Goal: Book appointment/travel/reservation

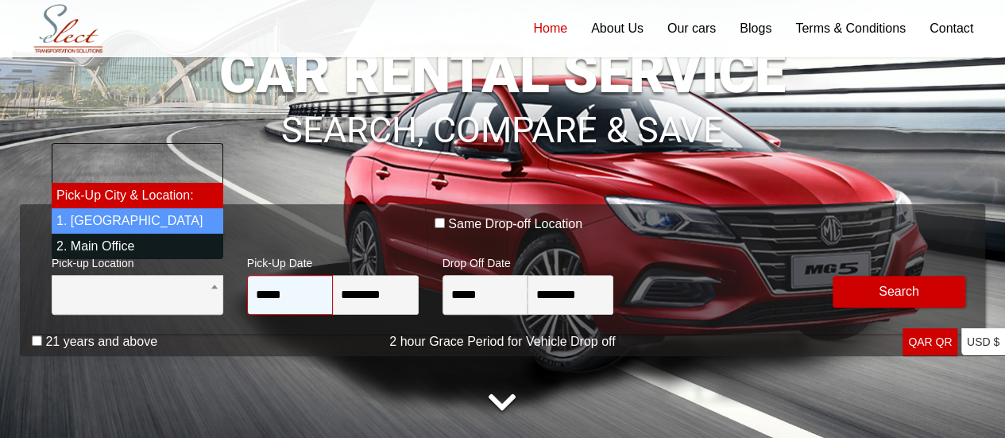
select select "*"
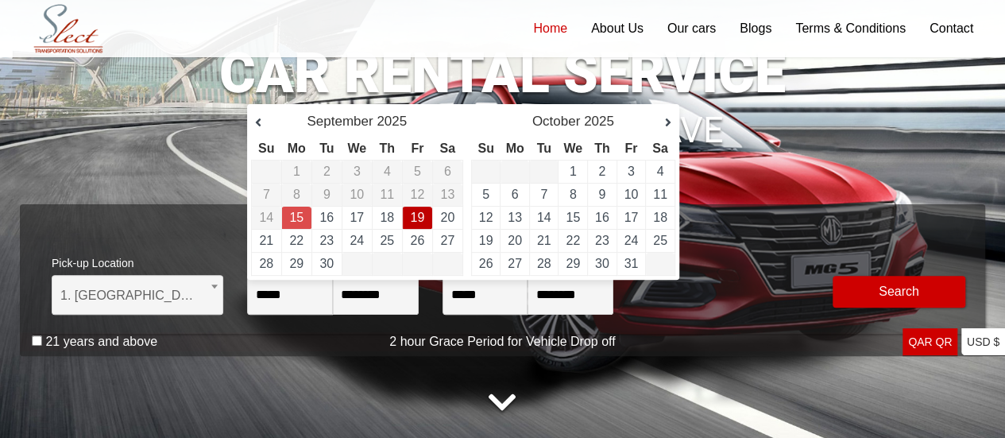
click at [414, 222] on link "19" at bounding box center [417, 218] width 14 height 14
type input "**********"
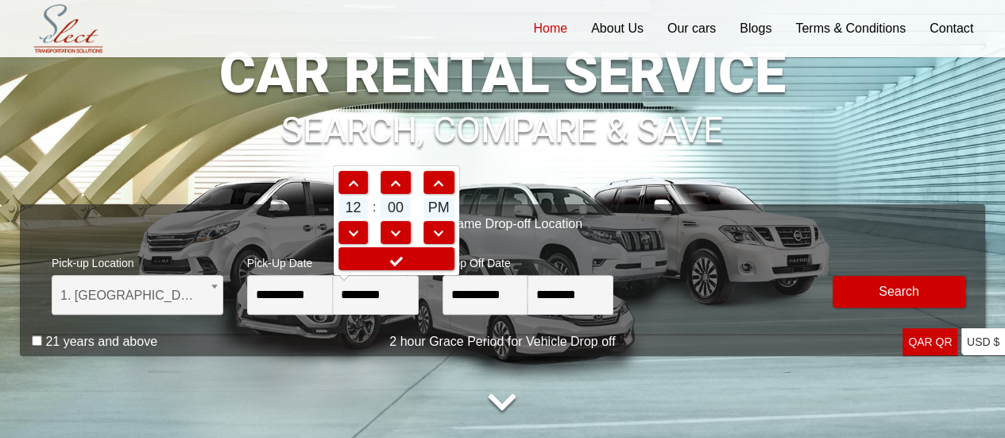
click at [345, 204] on span "12" at bounding box center [354, 207] width 30 height 21
click at [352, 185] on span at bounding box center [353, 183] width 29 height 11
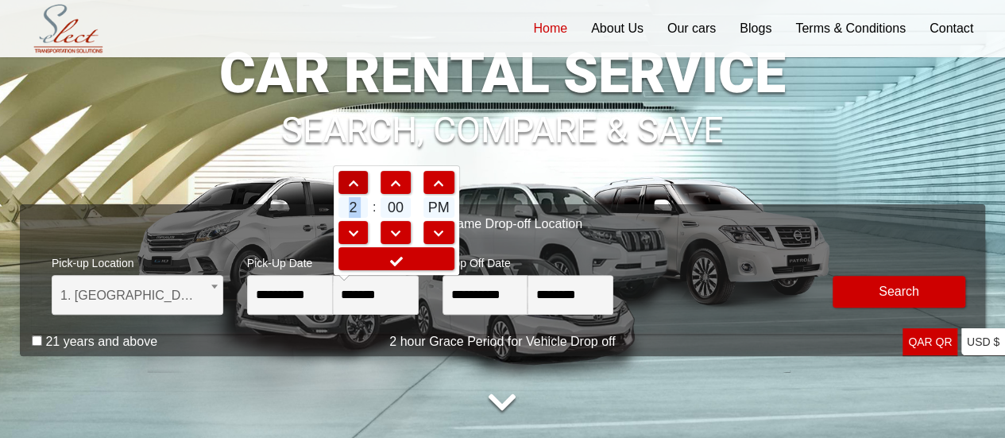
click at [352, 185] on span at bounding box center [353, 183] width 29 height 11
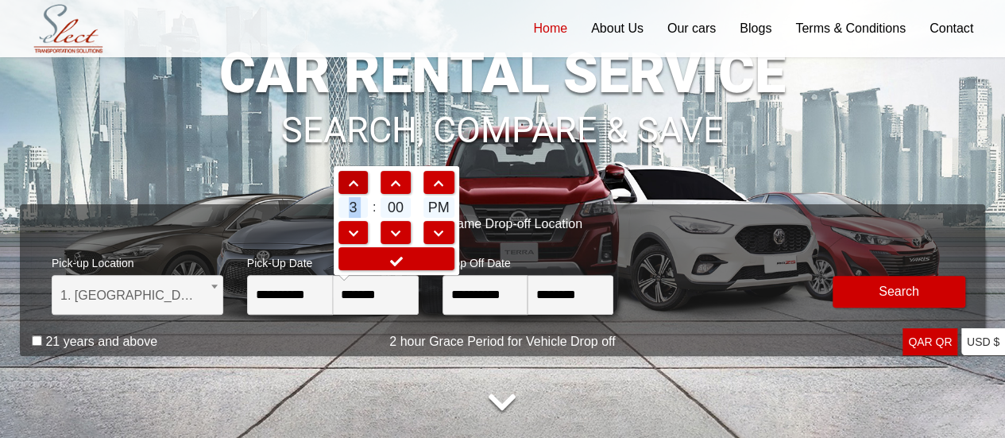
click at [352, 185] on span at bounding box center [353, 183] width 29 height 11
click at [346, 230] on span at bounding box center [353, 233] width 29 height 11
click at [397, 180] on span at bounding box center [395, 183] width 29 height 11
click at [396, 229] on span at bounding box center [395, 233] width 29 height 11
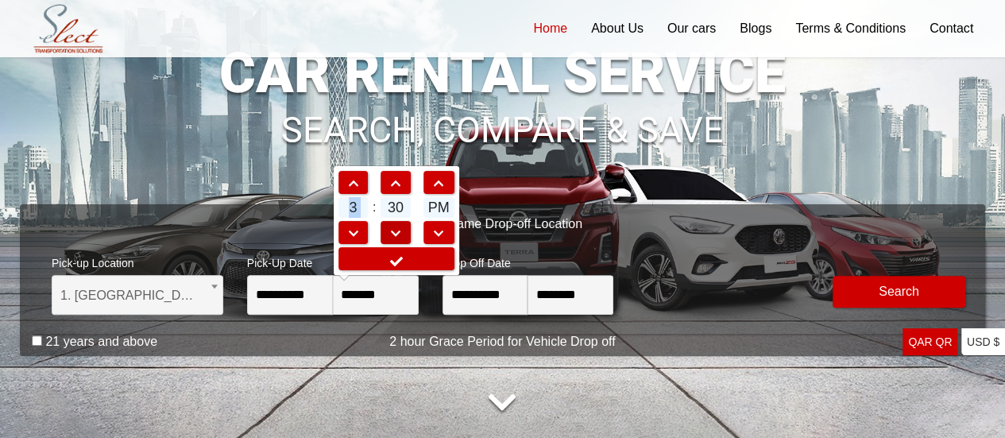
click at [396, 229] on span at bounding box center [395, 233] width 29 height 11
type input "*******"
click at [416, 253] on link at bounding box center [397, 258] width 116 height 23
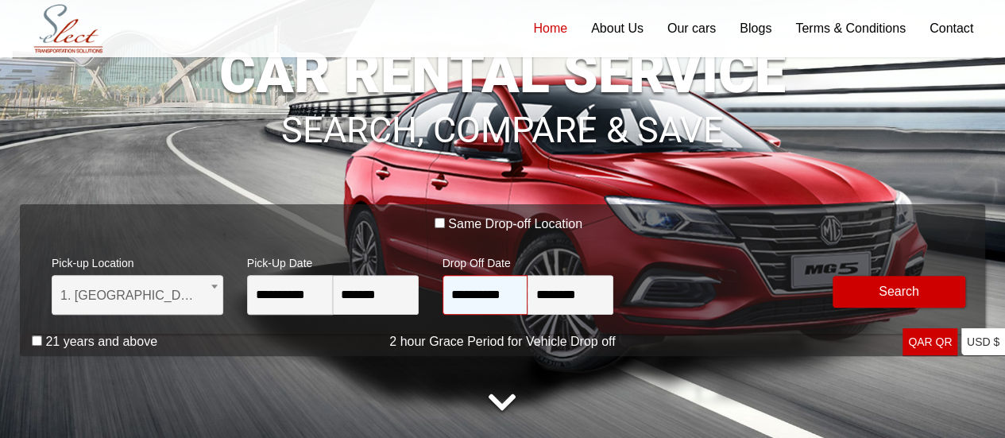
click at [482, 300] on input "**********" at bounding box center [486, 295] width 86 height 40
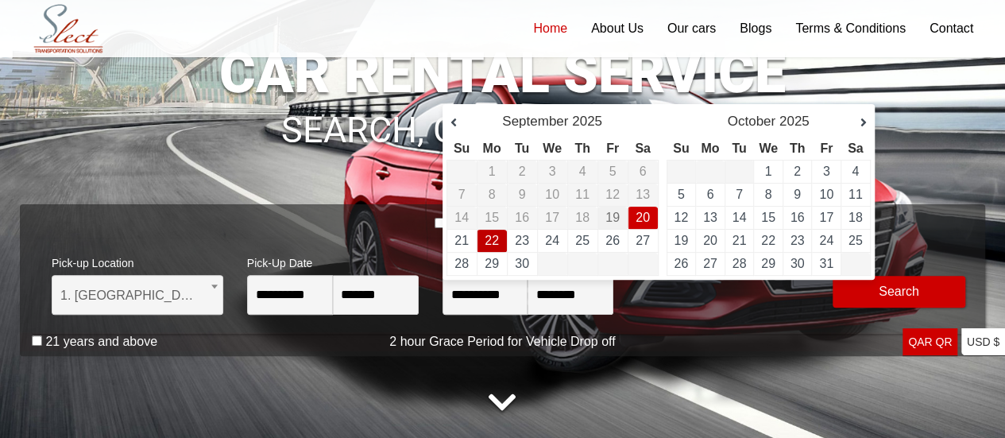
click at [493, 246] on link "22" at bounding box center [492, 241] width 14 height 14
type input "**********"
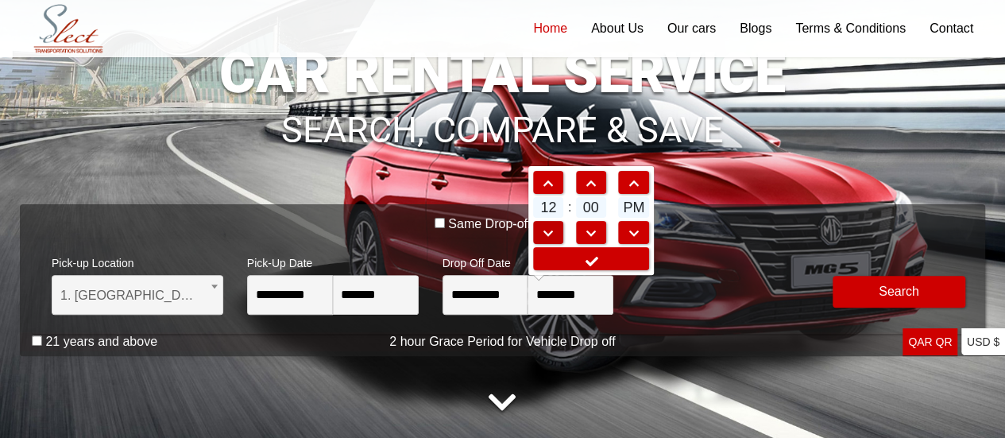
click at [558, 225] on link at bounding box center [548, 232] width 30 height 23
click at [547, 184] on span at bounding box center [548, 183] width 29 height 11
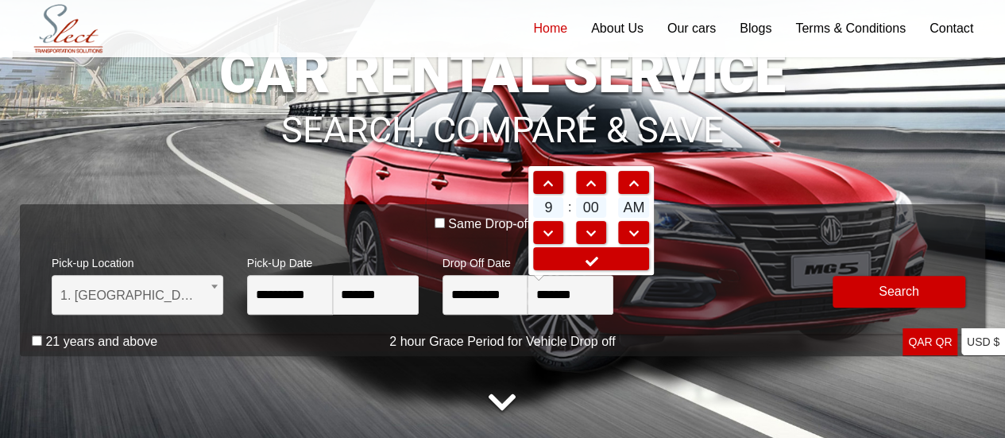
click at [547, 184] on span at bounding box center [548, 183] width 29 height 11
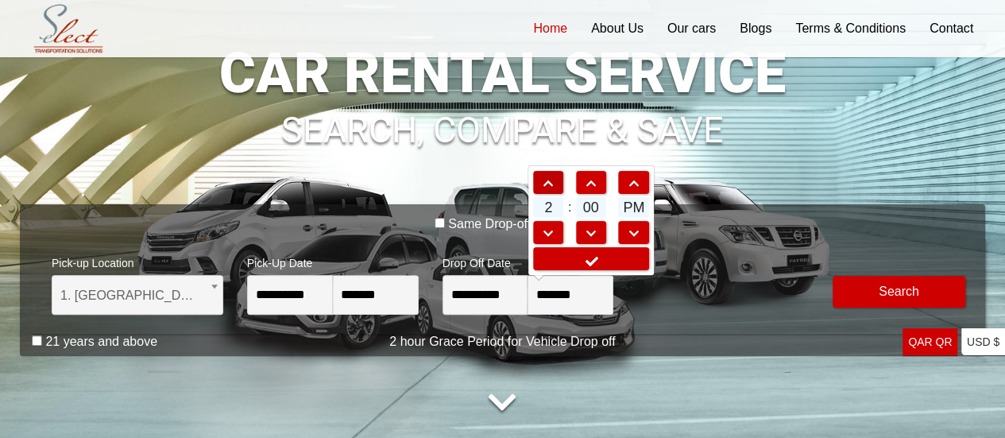
click at [547, 184] on span at bounding box center [548, 183] width 29 height 11
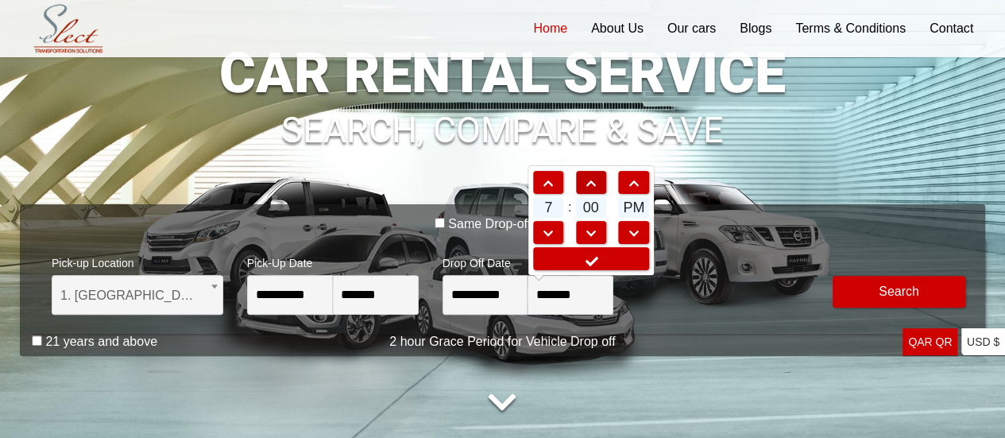
click at [593, 184] on span at bounding box center [591, 183] width 29 height 11
type input "*******"
click at [578, 257] on link at bounding box center [591, 258] width 116 height 23
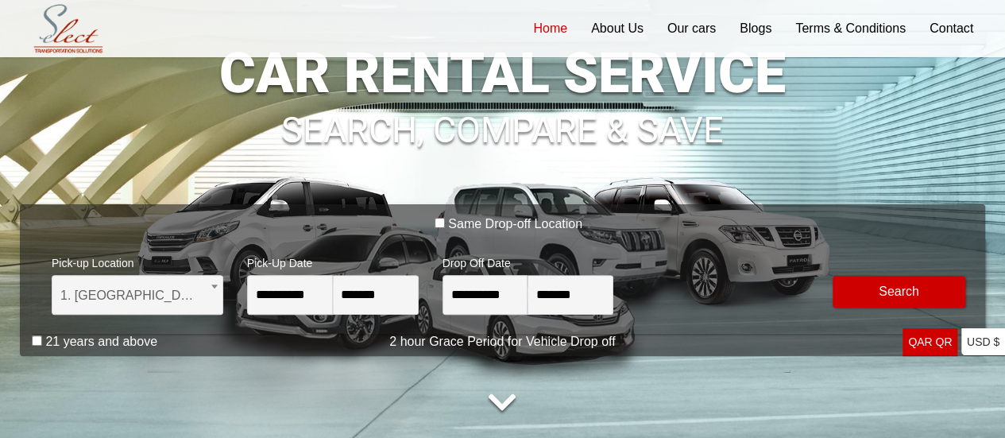
click at [99, 348] on label "21 years and above" at bounding box center [101, 342] width 112 height 16
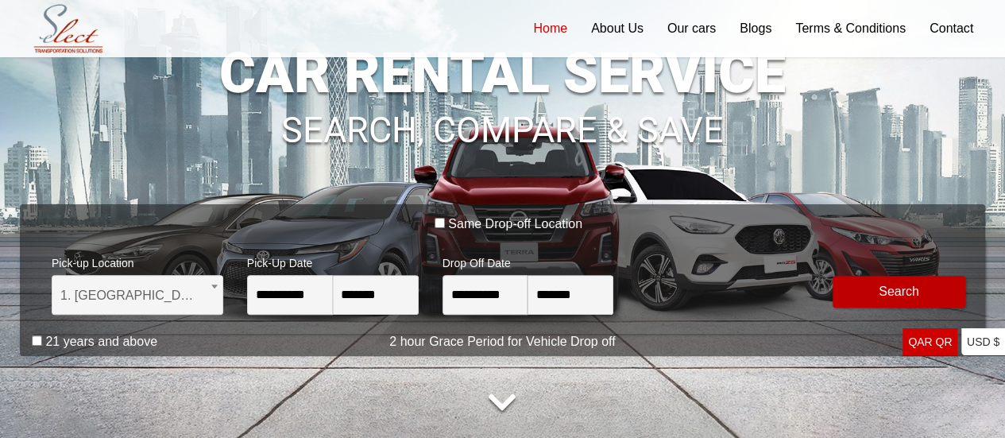
click at [868, 291] on button "Modify Search" at bounding box center [899, 292] width 133 height 32
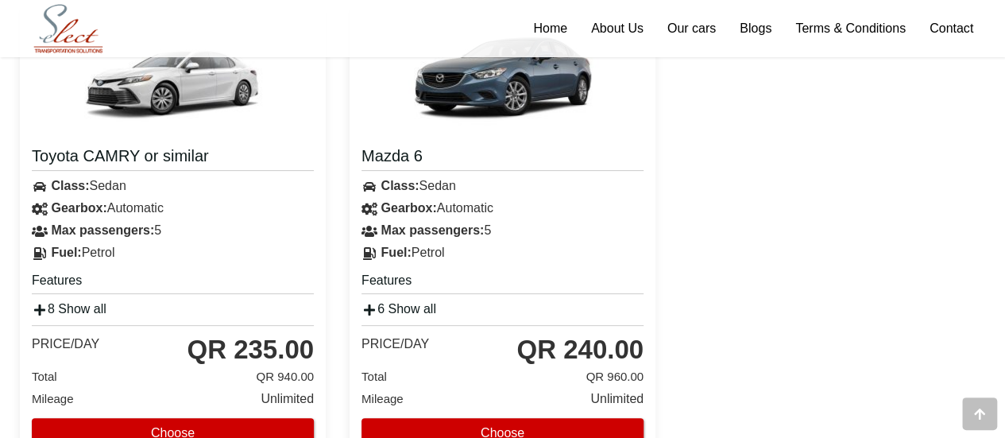
scroll to position [3201, 0]
